Goal: Task Accomplishment & Management: Use online tool/utility

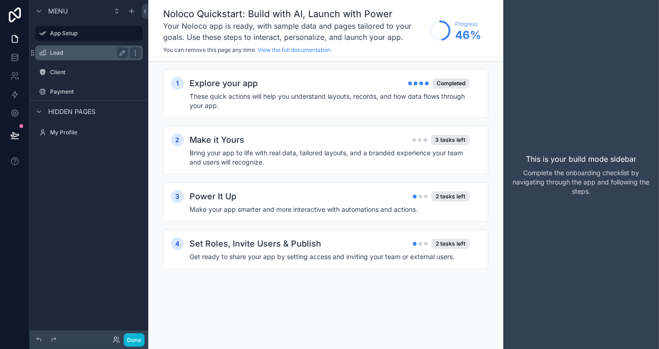
click at [68, 52] on label "Lead" at bounding box center [87, 52] width 74 height 7
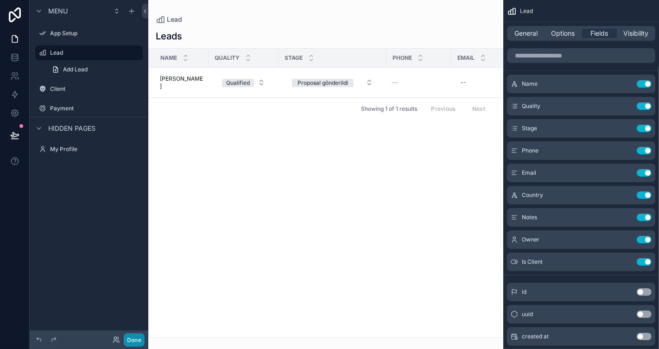
click at [135, 338] on button "Done" at bounding box center [134, 339] width 21 height 13
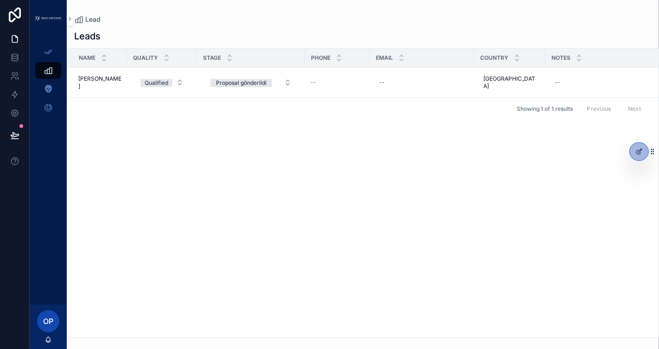
click at [344, 204] on div "Name Quality Stage Phone Email Country Notes Kontak Is Client Johnn Johnn Quali…" at bounding box center [362, 193] width 591 height 289
click at [47, 86] on icon "scrollable content" at bounding box center [48, 88] width 9 height 9
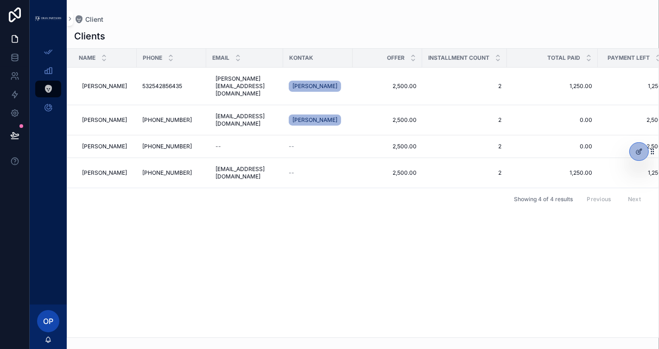
click at [266, 254] on div "Name Phone Email Kontak Offer Installment count Total Paid Payment Left Paid In…" at bounding box center [362, 193] width 591 height 289
click at [70, 22] on button "scrollable content" at bounding box center [70, 18] width 6 height 15
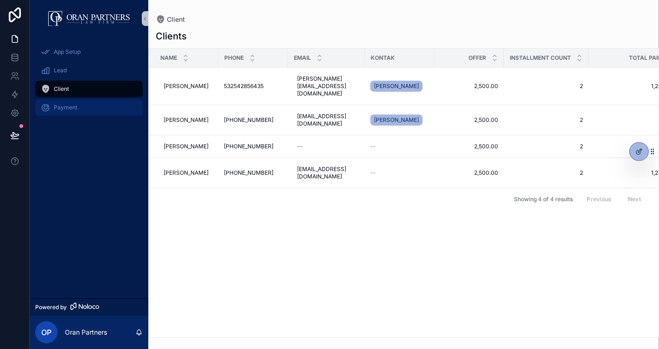
click at [86, 103] on div "Payment" at bounding box center [89, 107] width 96 height 15
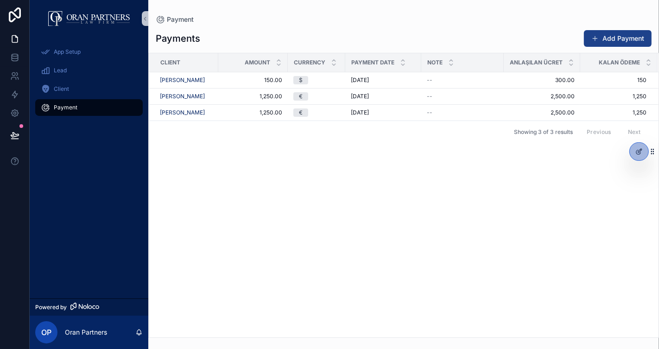
click at [625, 33] on button "Add Payment" at bounding box center [618, 38] width 68 height 17
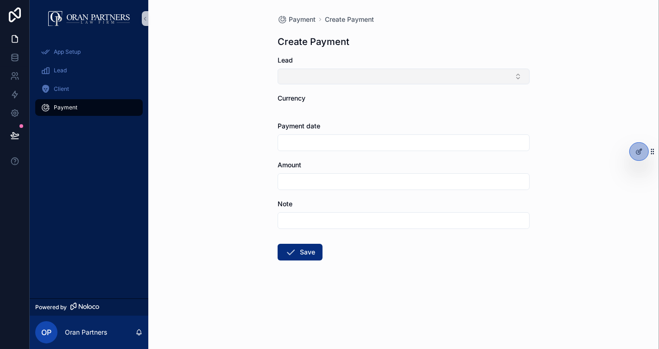
click at [349, 80] on button "Select Button" at bounding box center [404, 77] width 252 height 16
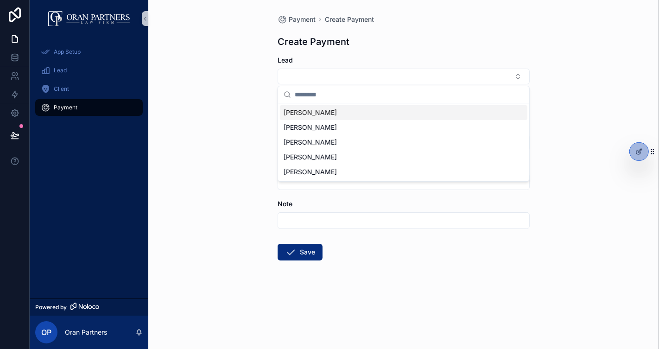
click at [315, 116] on div "Johnn" at bounding box center [403, 112] width 247 height 15
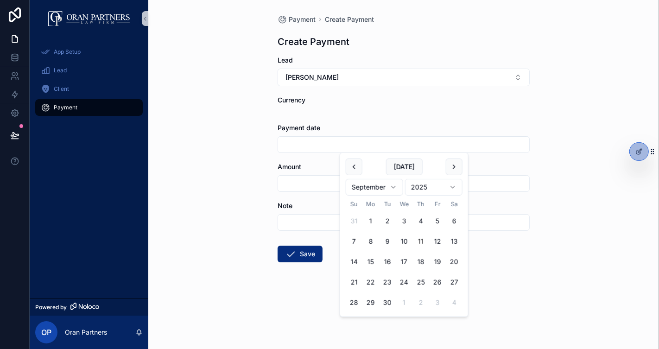
click at [314, 144] on input "scrollable content" at bounding box center [403, 144] width 251 height 13
click at [321, 110] on div "scrollable content" at bounding box center [404, 111] width 252 height 6
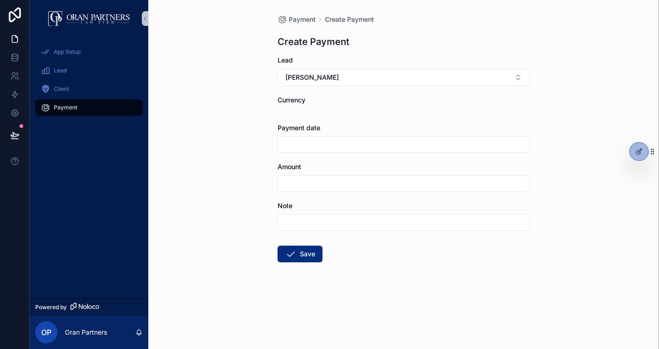
click at [310, 152] on div "scrollable content" at bounding box center [404, 144] width 252 height 17
click at [316, 146] on input "scrollable content" at bounding box center [403, 144] width 251 height 13
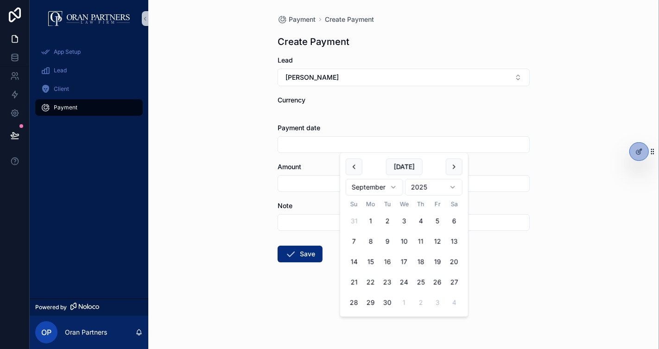
click at [390, 259] on button "16" at bounding box center [387, 262] width 17 height 17
type input "*********"
click at [322, 189] on input "scrollable content" at bounding box center [403, 183] width 251 height 13
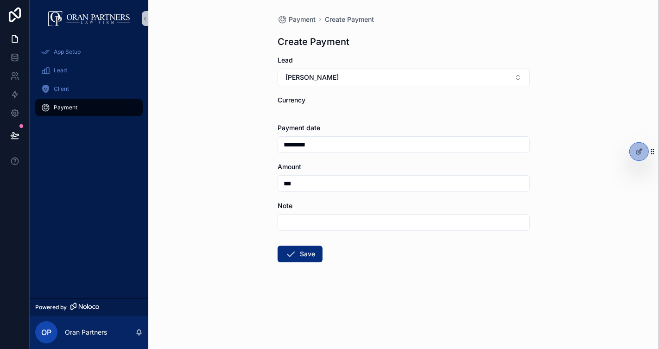
click at [321, 223] on input "scrollable content" at bounding box center [403, 222] width 251 height 13
drag, startPoint x: 300, startPoint y: 180, endPoint x: 282, endPoint y: 178, distance: 17.7
click at [282, 178] on input "***" at bounding box center [403, 183] width 251 height 13
type input "**"
click at [321, 220] on input "scrollable content" at bounding box center [403, 222] width 251 height 13
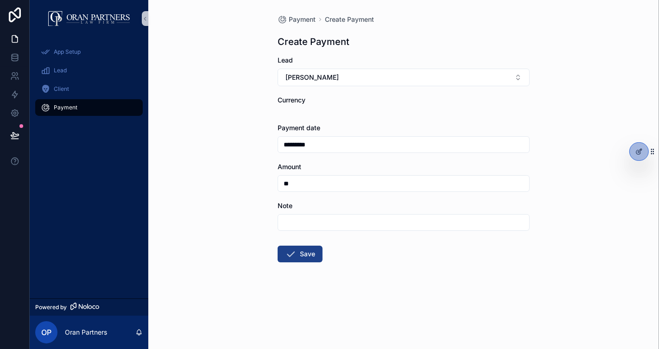
click at [298, 247] on button "Save" at bounding box center [300, 254] width 45 height 17
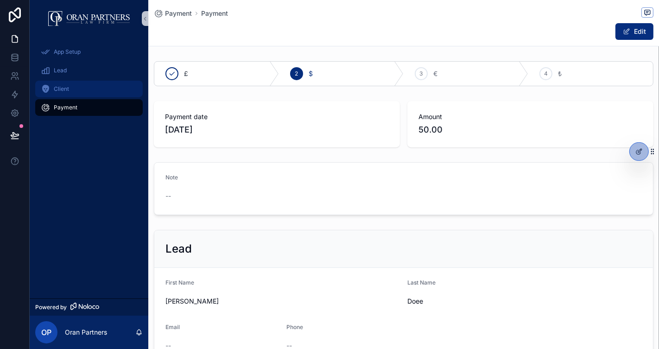
click at [68, 89] on span "Client" at bounding box center [61, 88] width 15 height 7
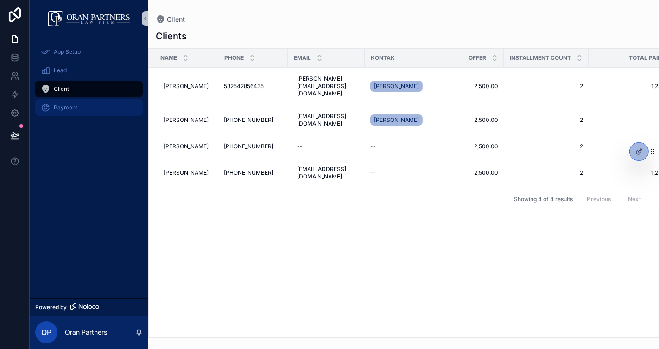
click at [69, 103] on div "Payment" at bounding box center [89, 107] width 96 height 15
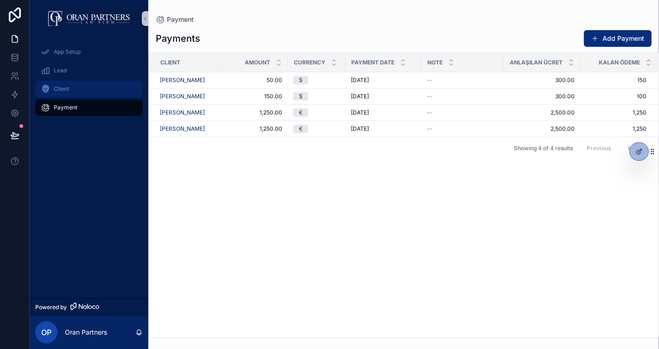
click at [74, 96] on div "Client" at bounding box center [89, 89] width 96 height 15
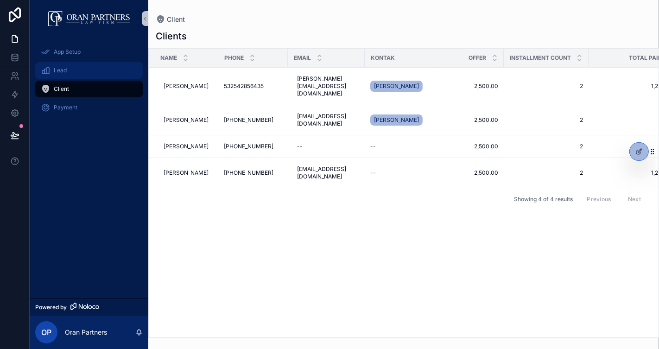
click at [73, 69] on div "Lead" at bounding box center [89, 70] width 96 height 15
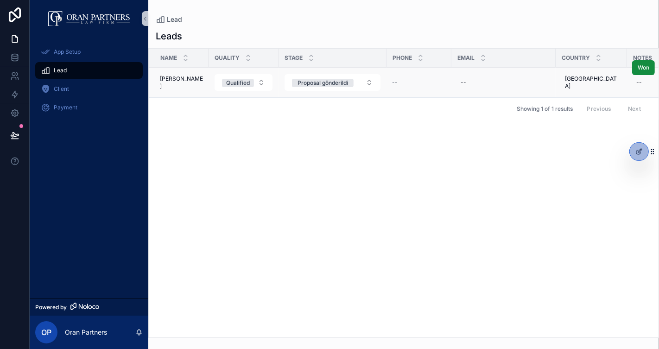
click at [190, 77] on div "Johnn Johnn" at bounding box center [181, 82] width 43 height 15
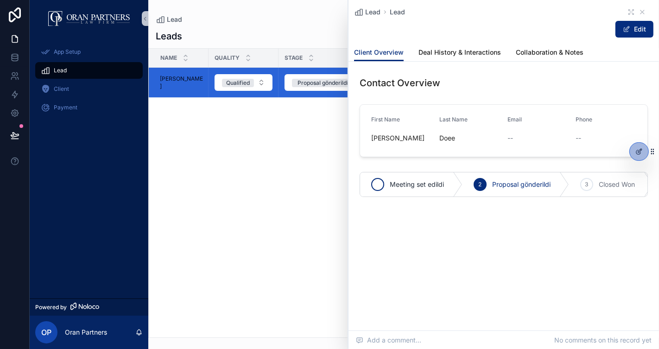
click at [411, 184] on span "Meeting set edildi" at bounding box center [417, 184] width 54 height 9
click at [519, 188] on span "Proposal gönderildi" at bounding box center [521, 184] width 58 height 9
click at [494, 216] on div "scrollable content" at bounding box center [503, 211] width 299 height 7
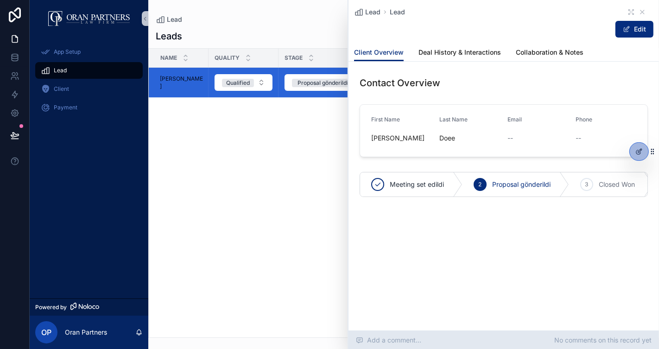
click at [393, 341] on span "Add a comment..." at bounding box center [388, 340] width 65 height 9
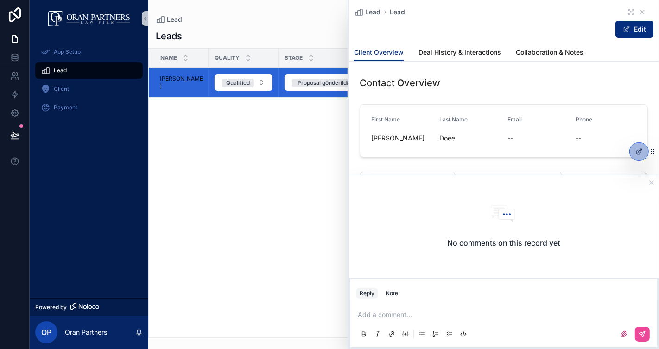
click at [388, 316] on p "scrollable content" at bounding box center [506, 314] width 296 height 9
click at [651, 183] on icon "scrollable content" at bounding box center [652, 183] width 4 height 4
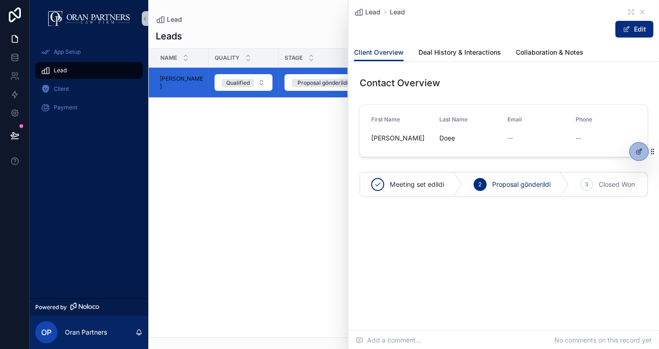
click at [285, 141] on div "Name Quality Stage Phone Email Country Notes Kontak Is Client Johnn Johnn Quali…" at bounding box center [404, 193] width 510 height 289
click at [647, 10] on div "Lead Lead" at bounding box center [503, 11] width 299 height 9
click at [644, 10] on icon "scrollable content" at bounding box center [642, 11] width 7 height 7
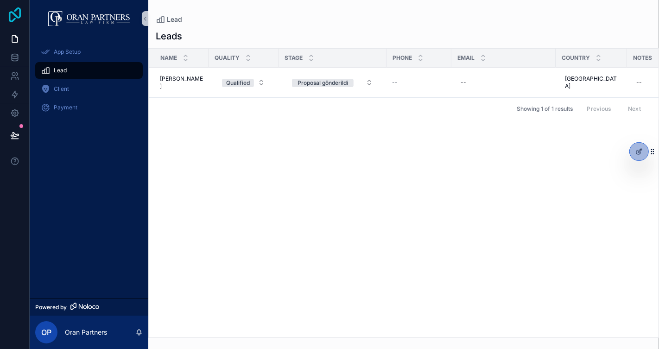
click at [17, 12] on icon at bounding box center [15, 14] width 19 height 15
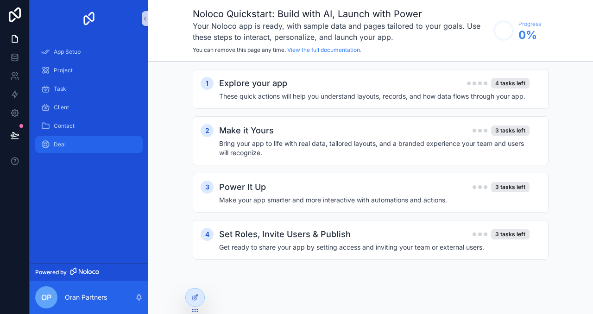
click at [57, 138] on div "Deal" at bounding box center [89, 144] width 96 height 15
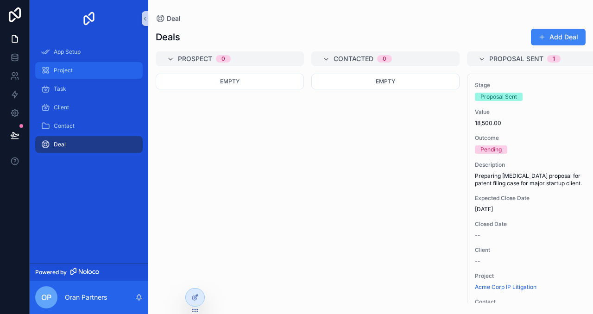
click at [91, 68] on div "Project" at bounding box center [89, 70] width 96 height 15
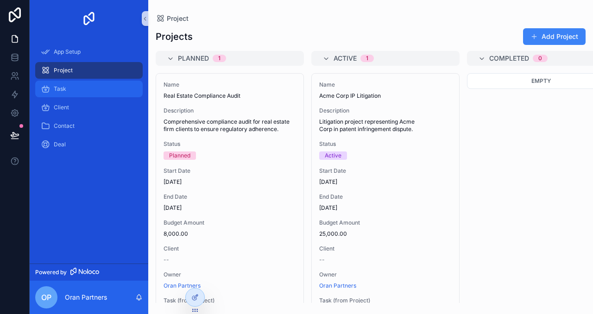
click at [85, 87] on div "Task" at bounding box center [89, 89] width 96 height 15
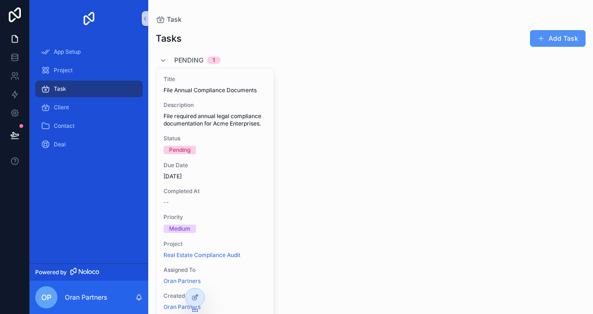
click at [561, 41] on button "Add Task" at bounding box center [558, 38] width 56 height 17
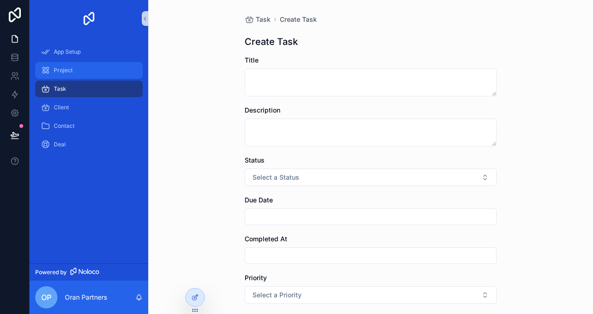
click at [79, 76] on div "Project" at bounding box center [89, 70] width 96 height 15
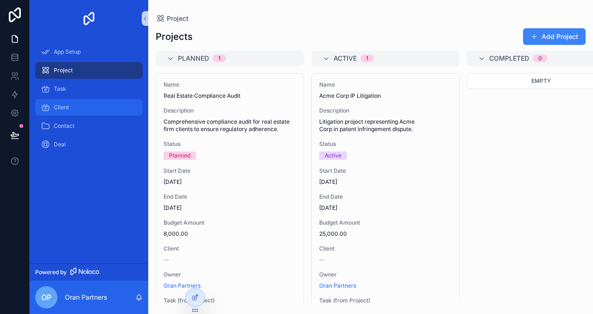
click at [66, 101] on div "Client" at bounding box center [89, 107] width 96 height 15
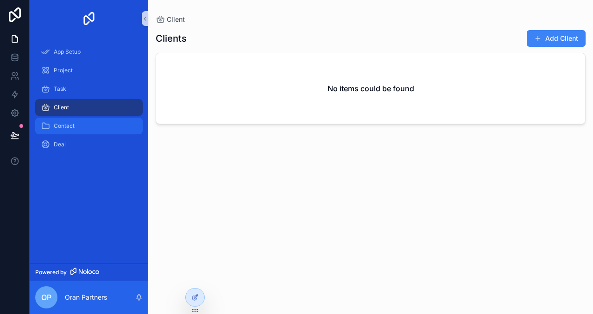
click at [82, 130] on div "Contact" at bounding box center [89, 126] width 96 height 15
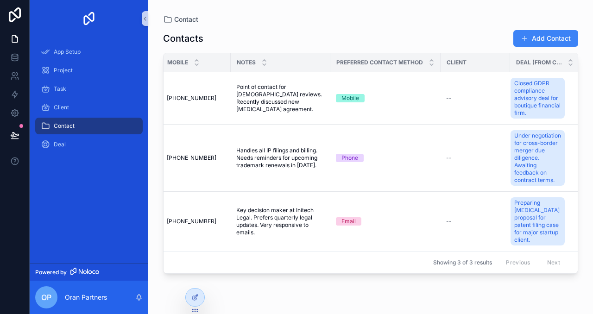
scroll to position [0, 363]
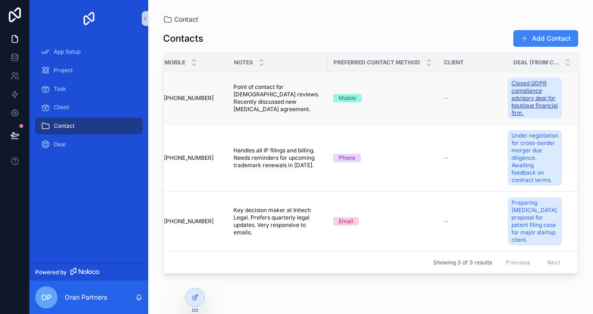
click at [542, 96] on span "Closed GDPR compliance advisory deal for boutique financial firm." at bounding box center [535, 98] width 47 height 37
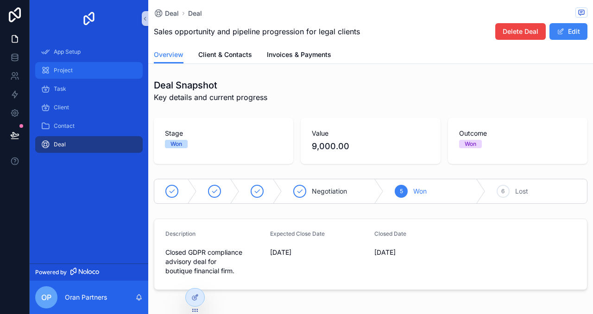
click at [68, 63] on div "Project" at bounding box center [89, 70] width 96 height 15
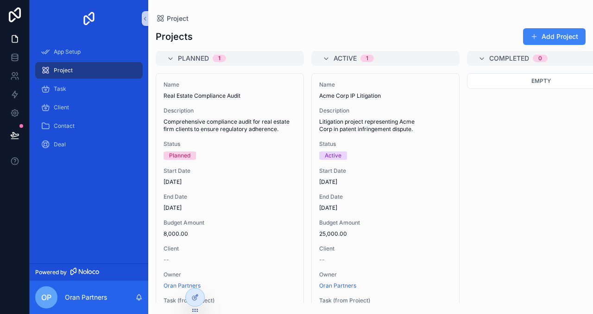
click at [21, 2] on link at bounding box center [15, 15] width 30 height 30
